Goal: Use online tool/utility: Utilize a website feature to perform a specific function

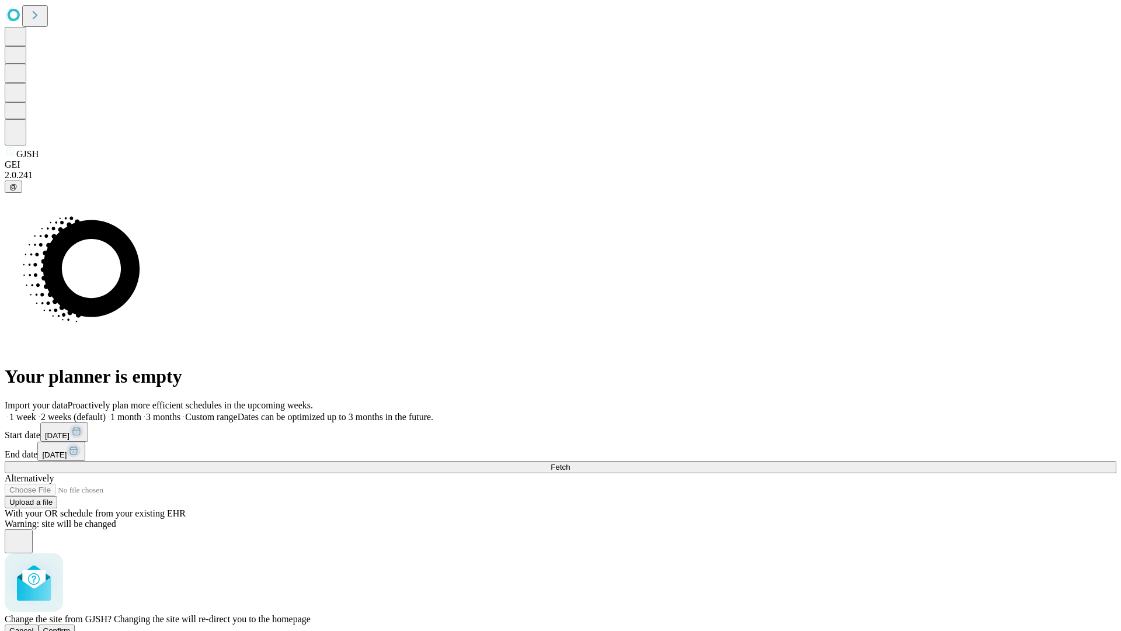
click at [71, 626] on span "Confirm" at bounding box center [56, 630] width 27 height 9
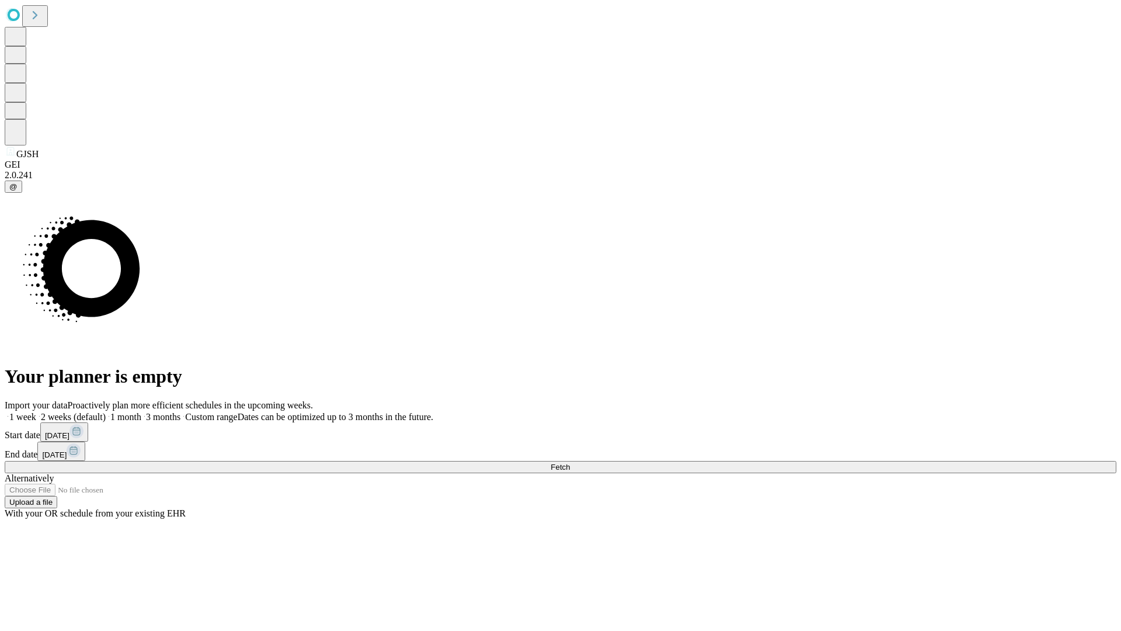
click at [36, 412] on label "1 week" at bounding box center [21, 417] width 32 height 10
click at [570, 463] on span "Fetch" at bounding box center [560, 467] width 19 height 9
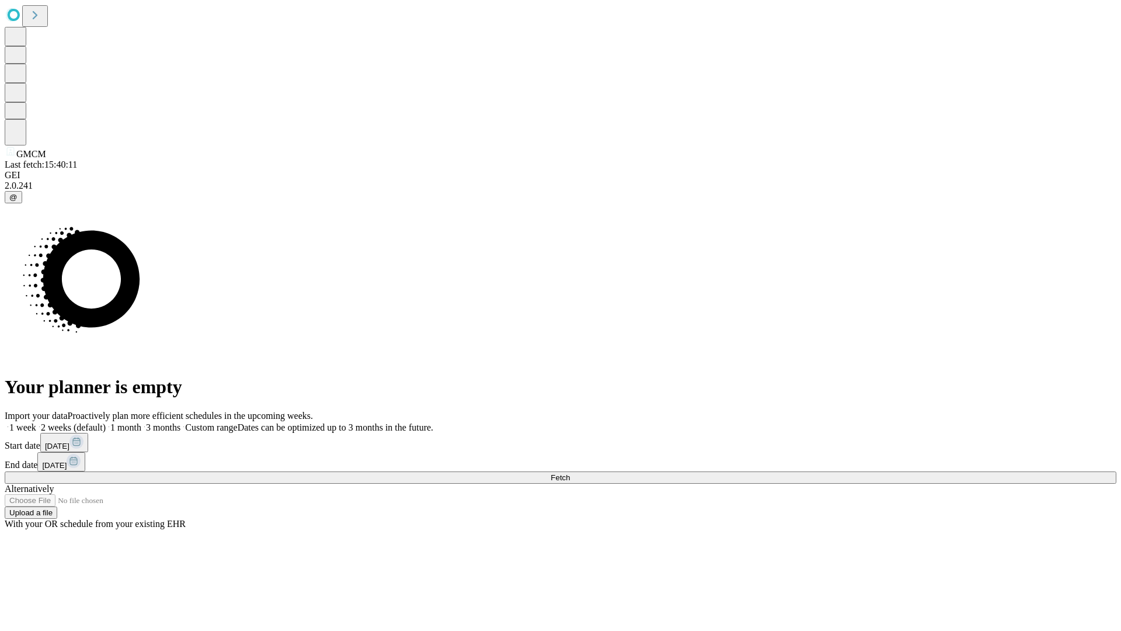
click at [36, 422] on label "1 week" at bounding box center [21, 427] width 32 height 10
click at [570, 473] on span "Fetch" at bounding box center [560, 477] width 19 height 9
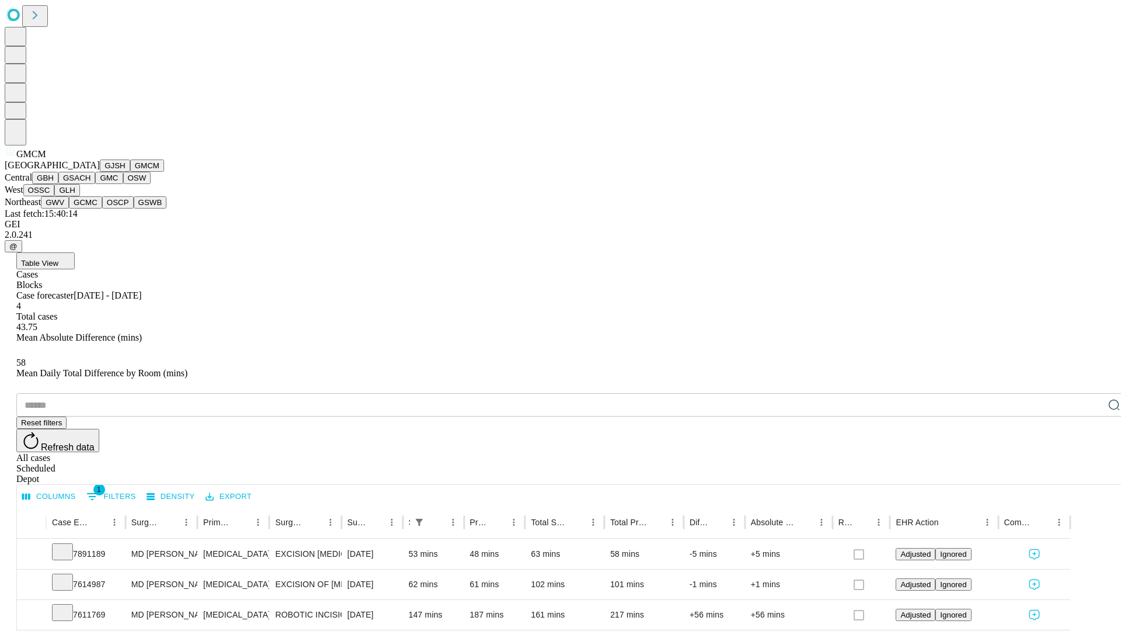
click at [58, 184] on button "GBH" at bounding box center [45, 178] width 26 height 12
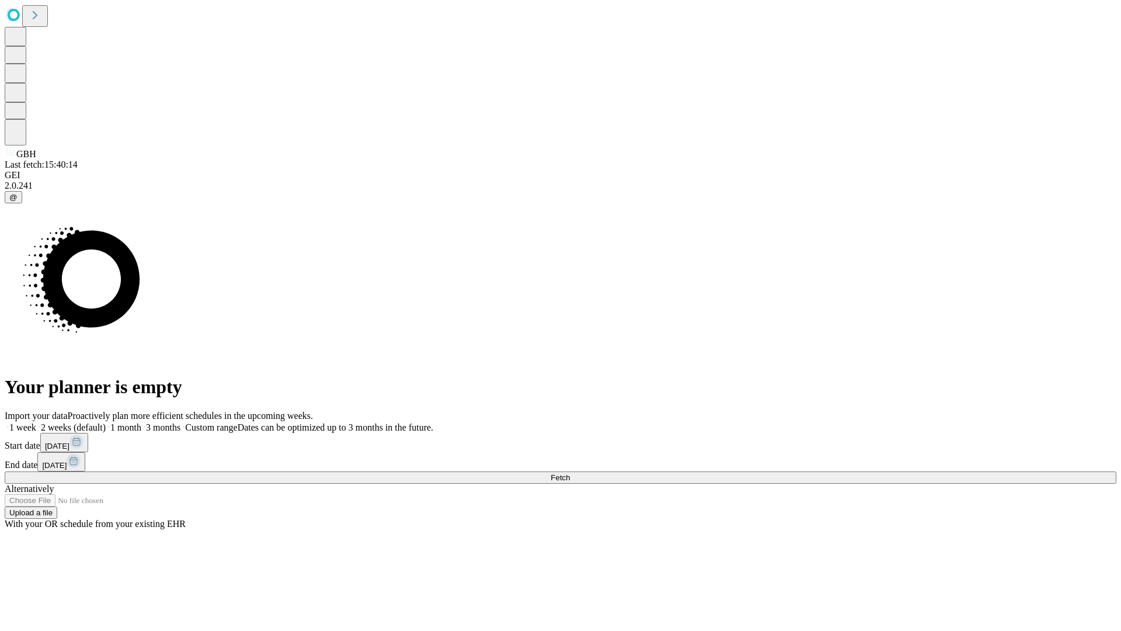
click at [36, 422] on label "1 week" at bounding box center [21, 427] width 32 height 10
click at [570, 473] on span "Fetch" at bounding box center [560, 477] width 19 height 9
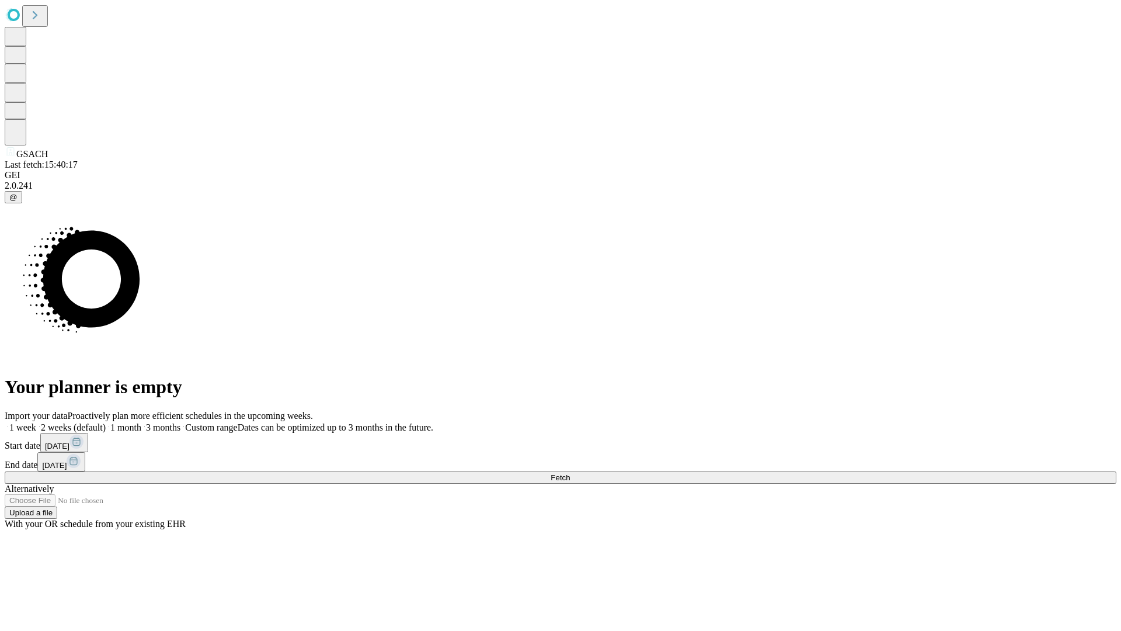
click at [36, 422] on label "1 week" at bounding box center [21, 427] width 32 height 10
click at [570, 473] on span "Fetch" at bounding box center [560, 477] width 19 height 9
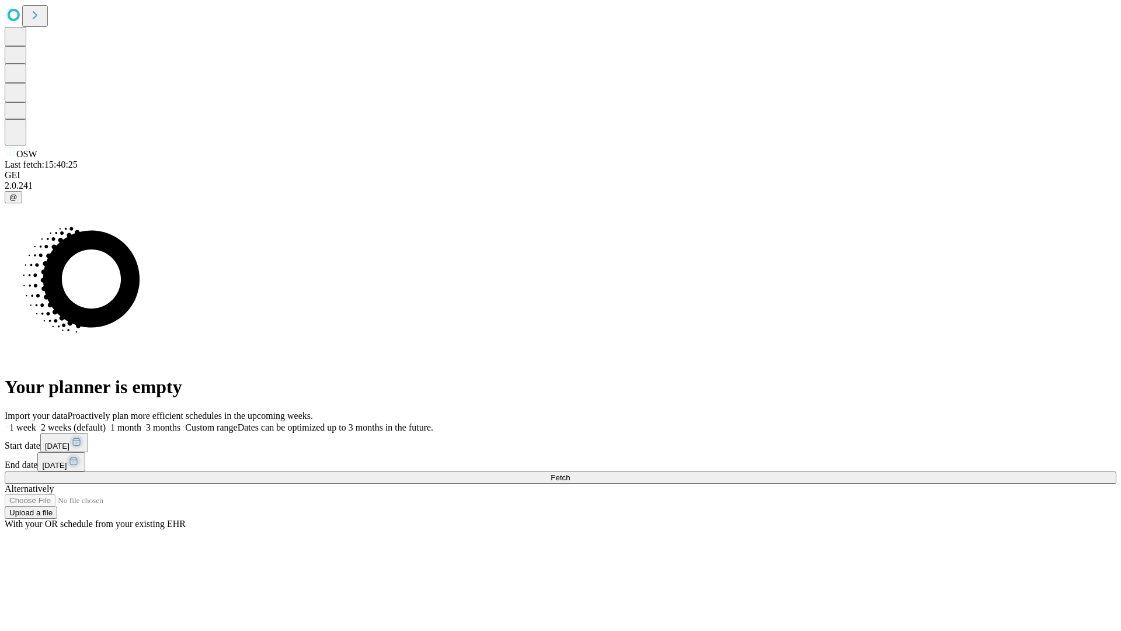
click at [36, 422] on label "1 week" at bounding box center [21, 427] width 32 height 10
click at [570, 473] on span "Fetch" at bounding box center [560, 477] width 19 height 9
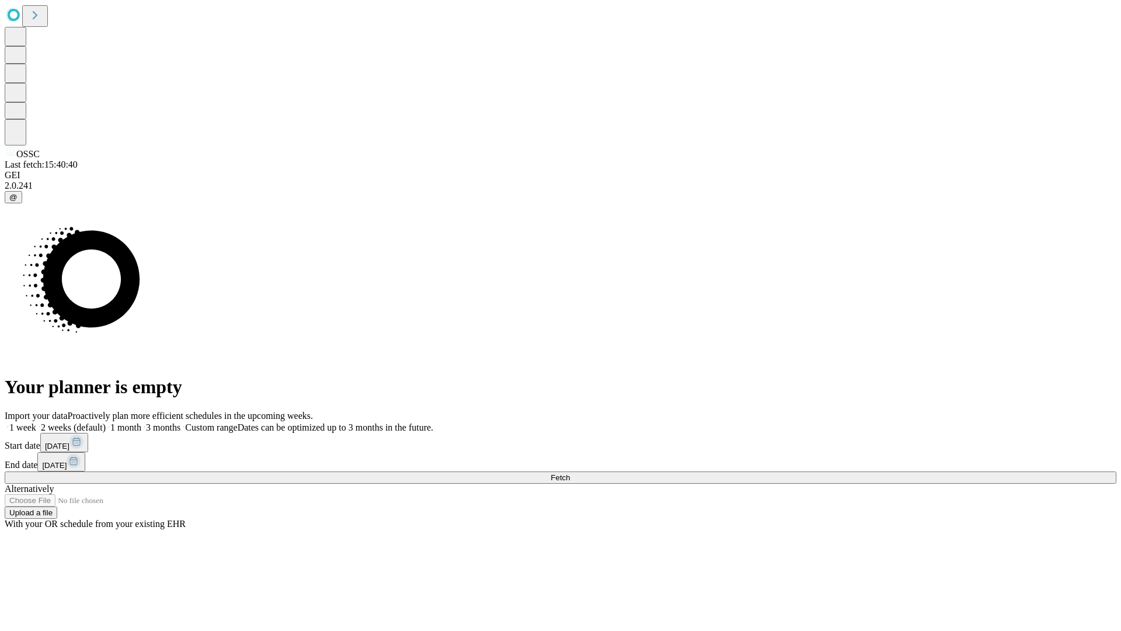
click at [36, 422] on label "1 week" at bounding box center [21, 427] width 32 height 10
click at [570, 473] on span "Fetch" at bounding box center [560, 477] width 19 height 9
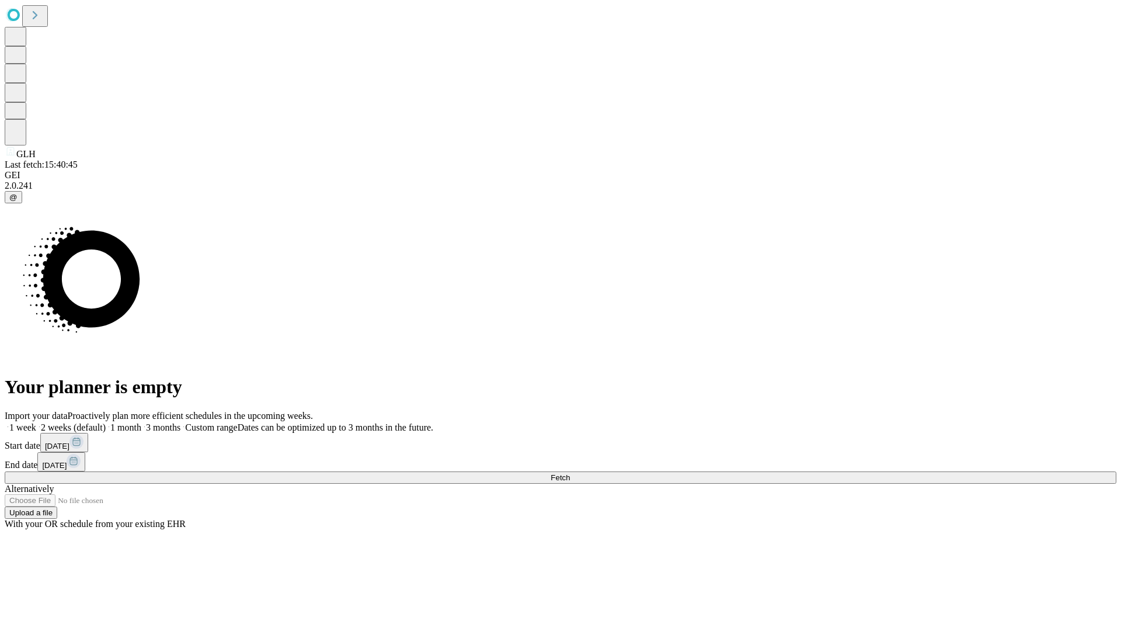
click at [36, 422] on label "1 week" at bounding box center [21, 427] width 32 height 10
click at [570, 473] on span "Fetch" at bounding box center [560, 477] width 19 height 9
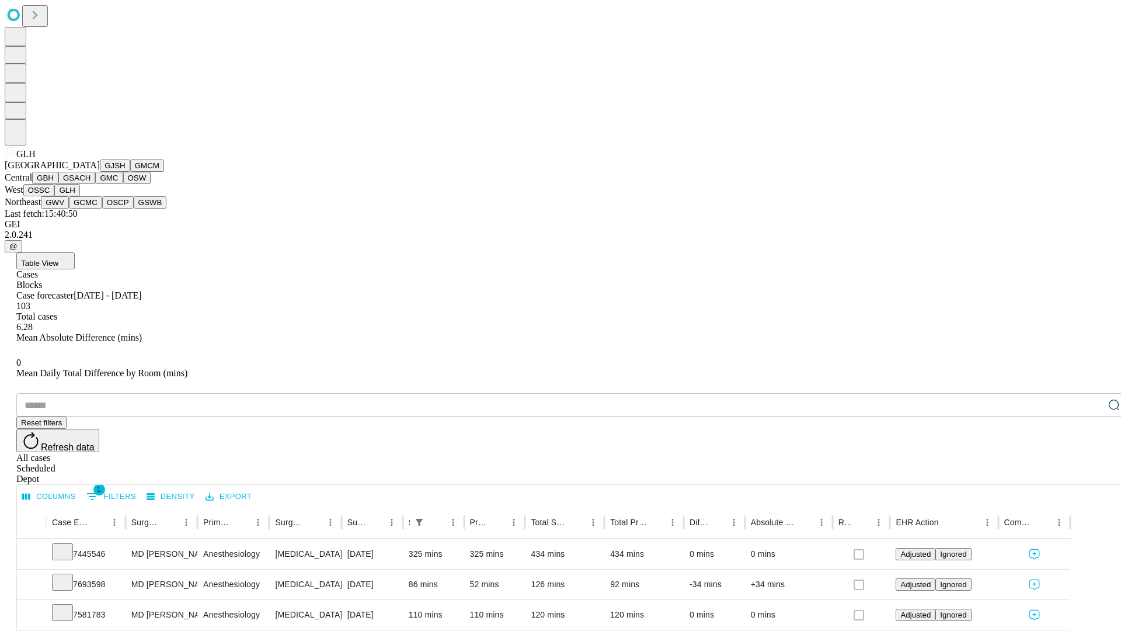
click at [69, 209] on button "GWV" at bounding box center [55, 202] width 28 height 12
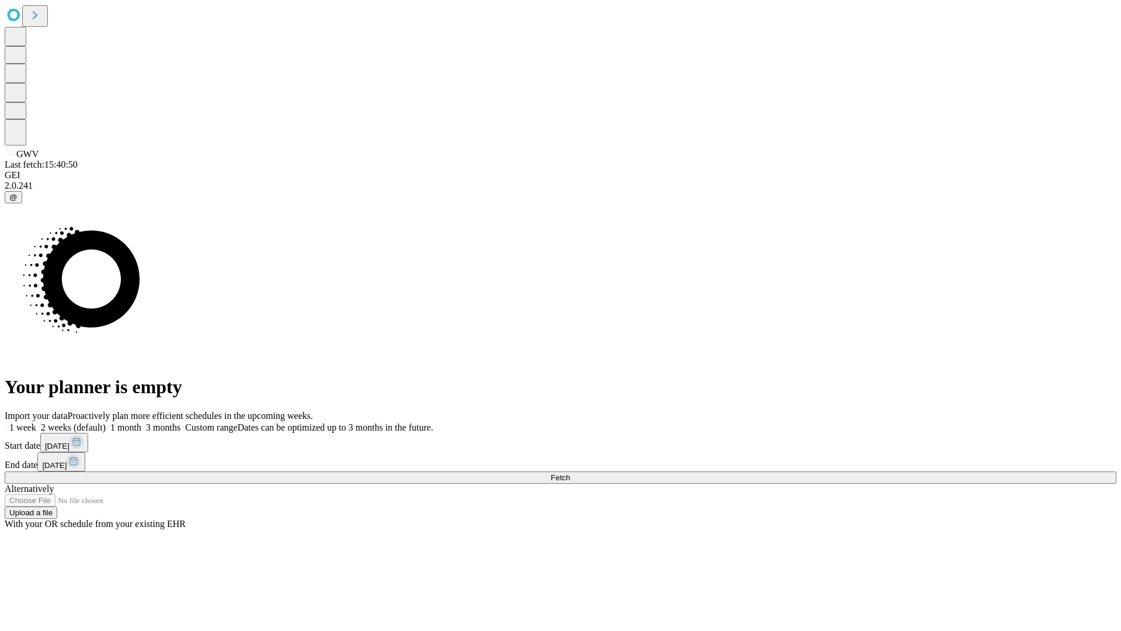
click at [36, 422] on label "1 week" at bounding box center [21, 427] width 32 height 10
click at [570, 473] on span "Fetch" at bounding box center [560, 477] width 19 height 9
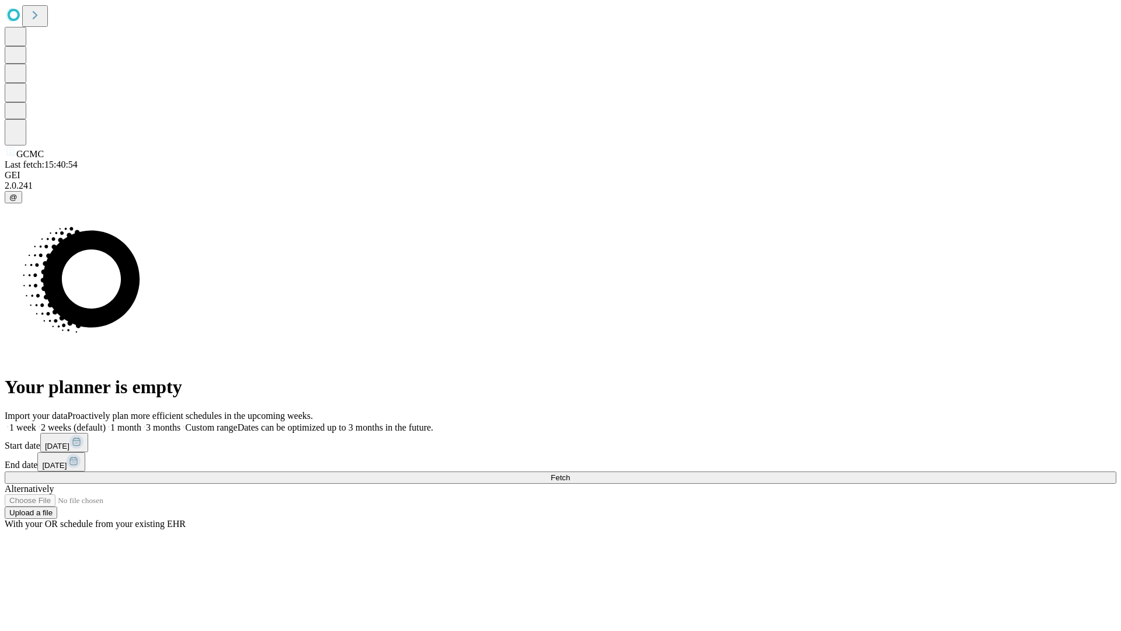
click at [570, 473] on span "Fetch" at bounding box center [560, 477] width 19 height 9
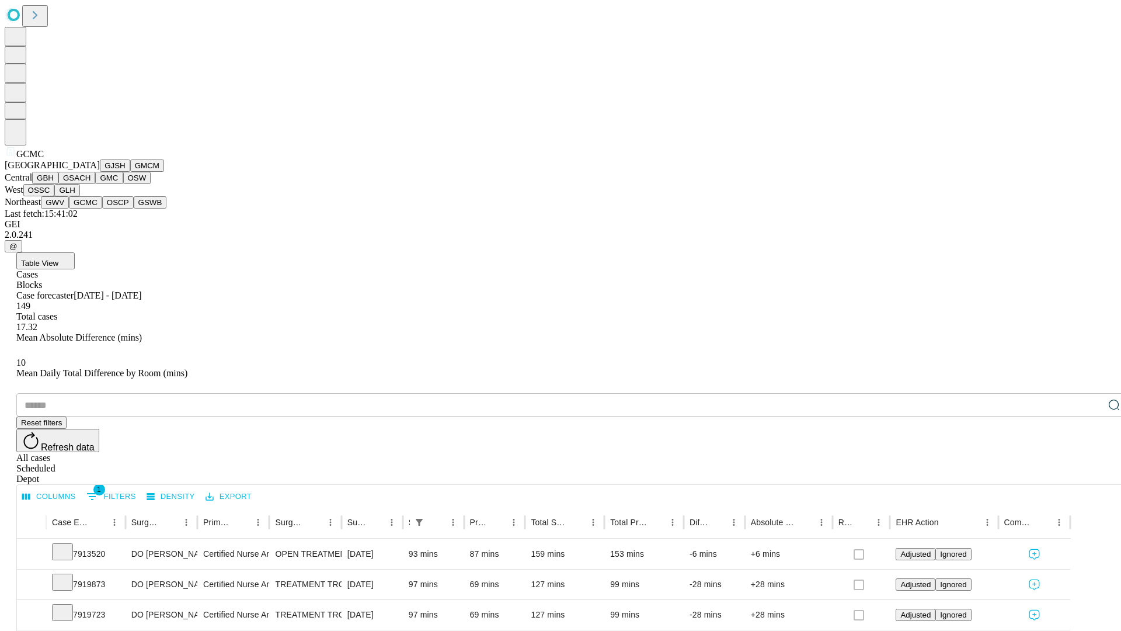
click at [102, 209] on button "OSCP" at bounding box center [118, 202] width 32 height 12
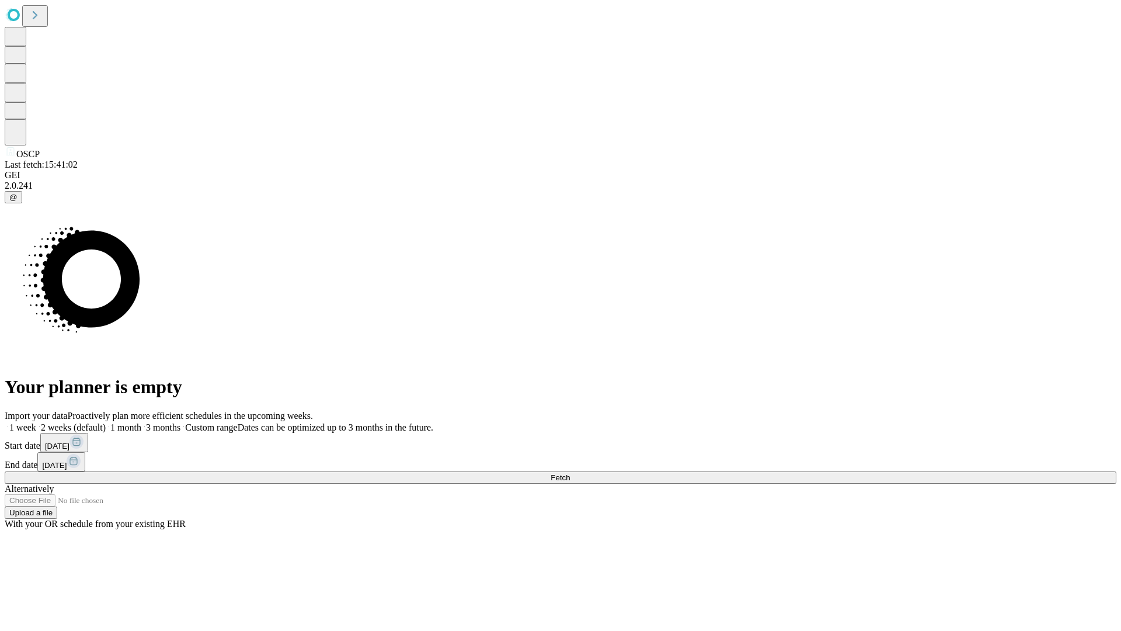
click at [36, 422] on label "1 week" at bounding box center [21, 427] width 32 height 10
click at [570, 473] on span "Fetch" at bounding box center [560, 477] width 19 height 9
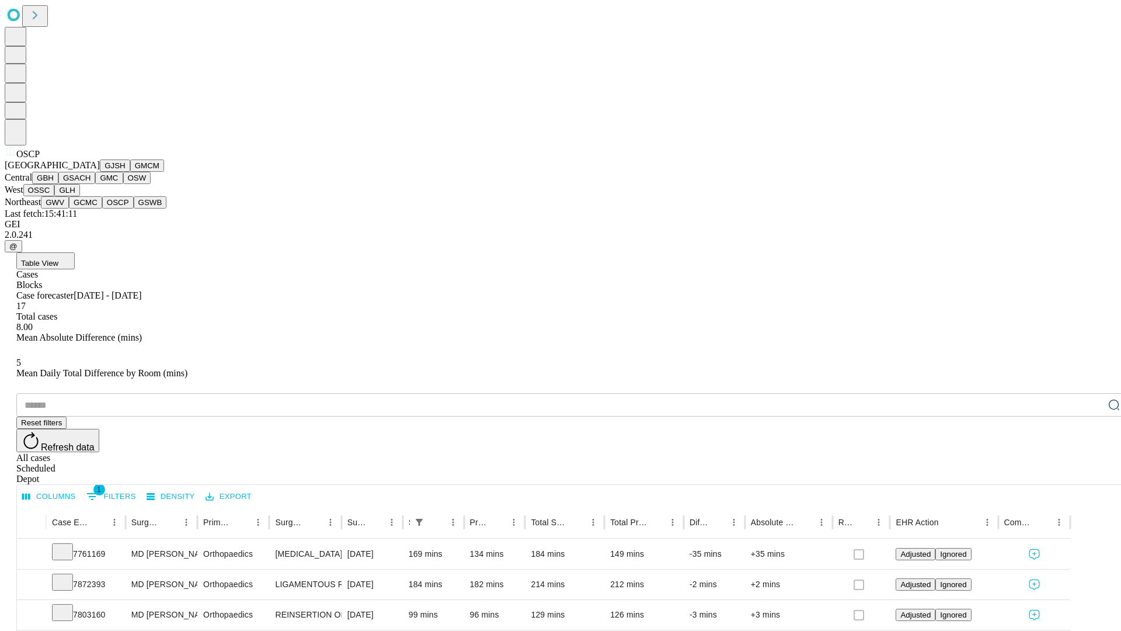
click at [134, 209] on button "GSWB" at bounding box center [150, 202] width 33 height 12
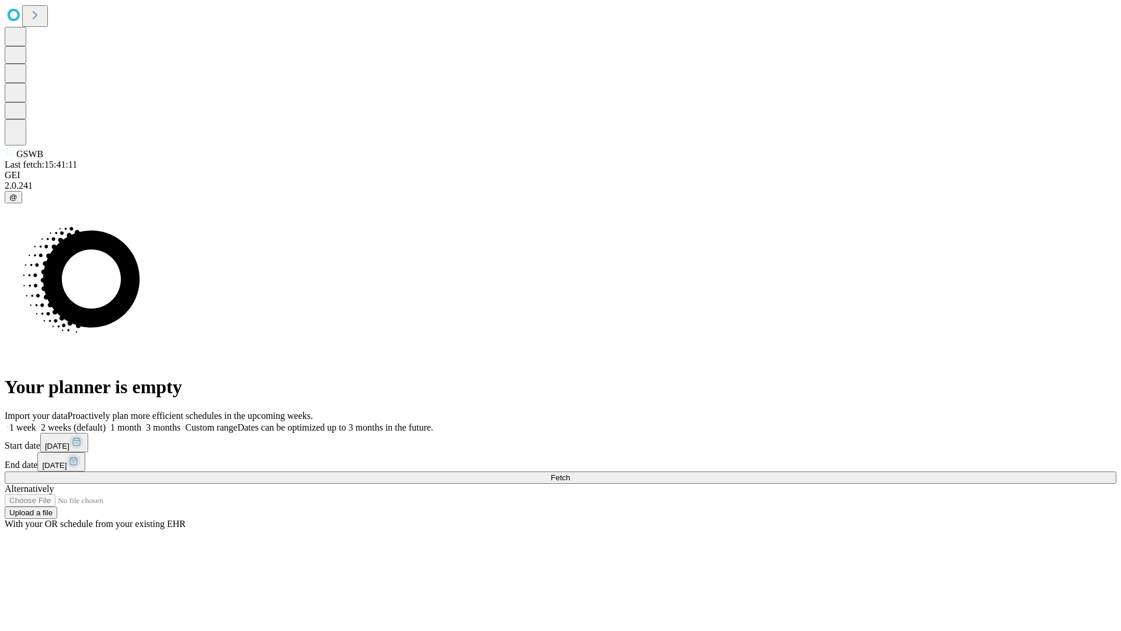
click at [36, 422] on label "1 week" at bounding box center [21, 427] width 32 height 10
click at [570, 473] on span "Fetch" at bounding box center [560, 477] width 19 height 9
